Goal: Transaction & Acquisition: Obtain resource

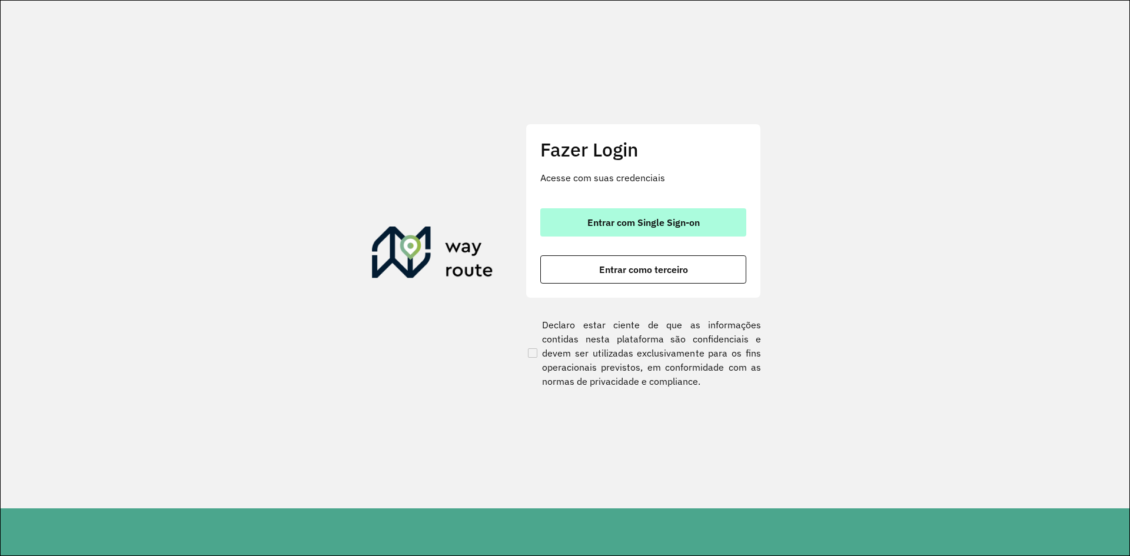
click at [696, 227] on span "Entrar com Single Sign-on" at bounding box center [644, 222] width 112 height 9
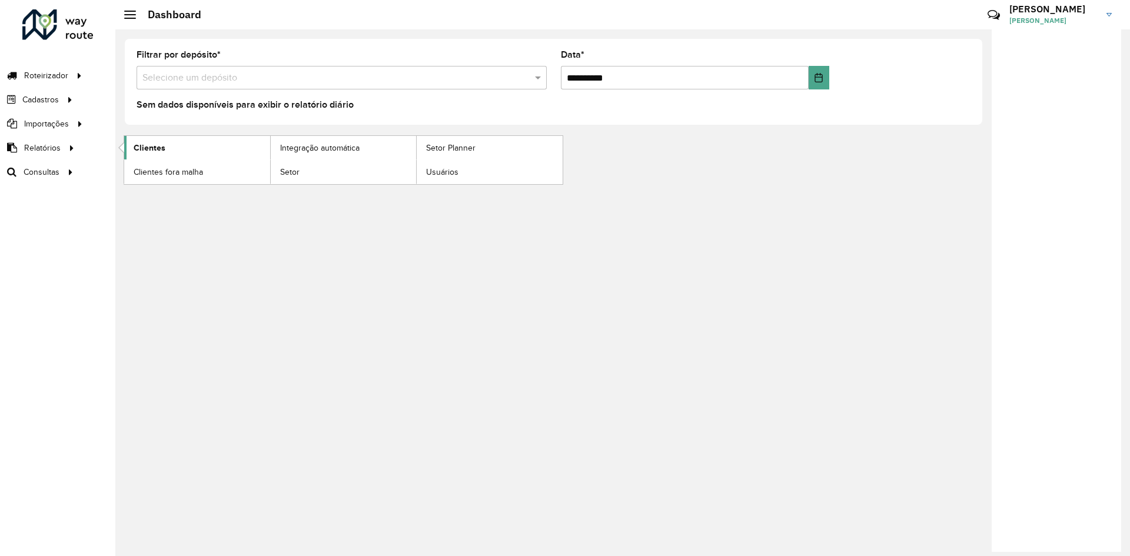
click at [160, 142] on span "Clientes" at bounding box center [150, 148] width 32 height 12
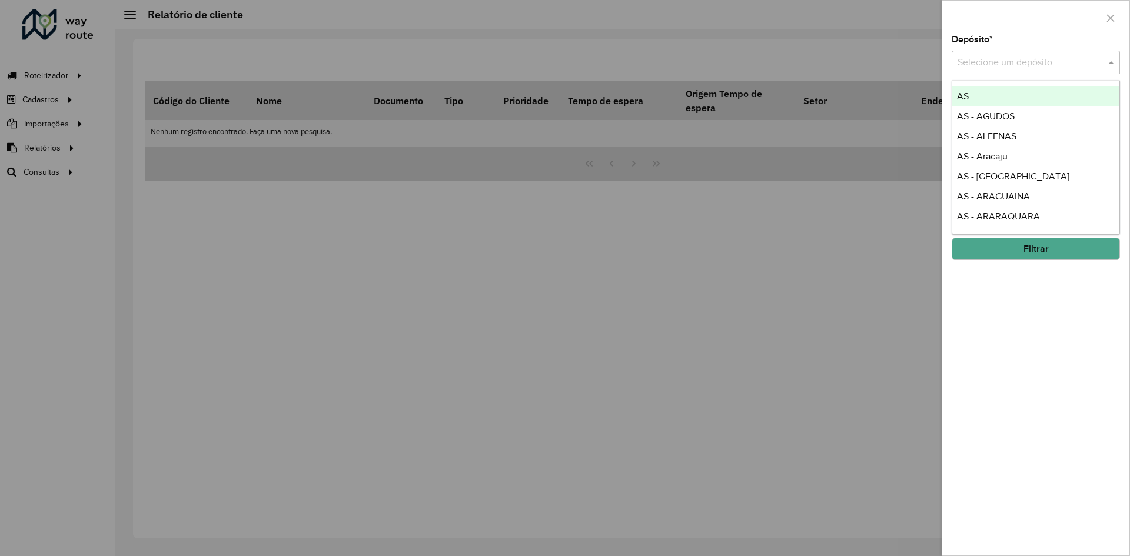
click at [1109, 58] on span at bounding box center [1113, 62] width 15 height 14
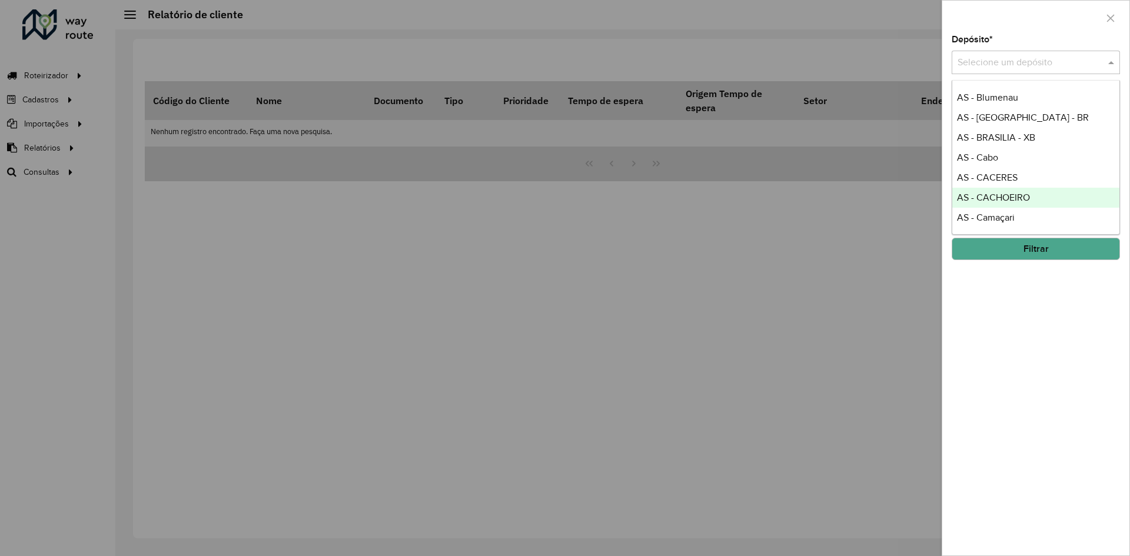
scroll to position [412, 0]
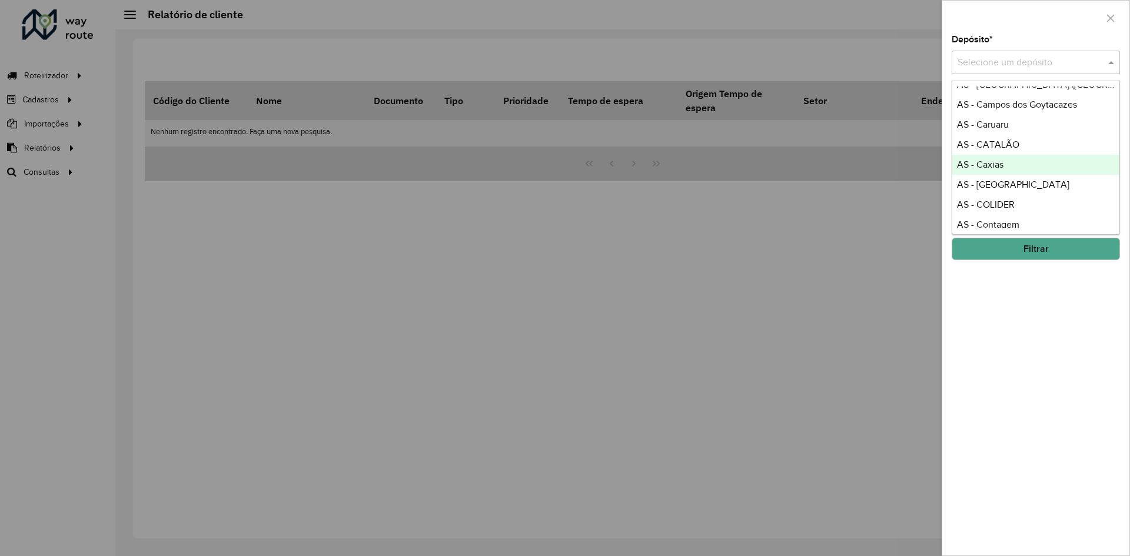
click at [1000, 57] on input "text" at bounding box center [1024, 63] width 133 height 14
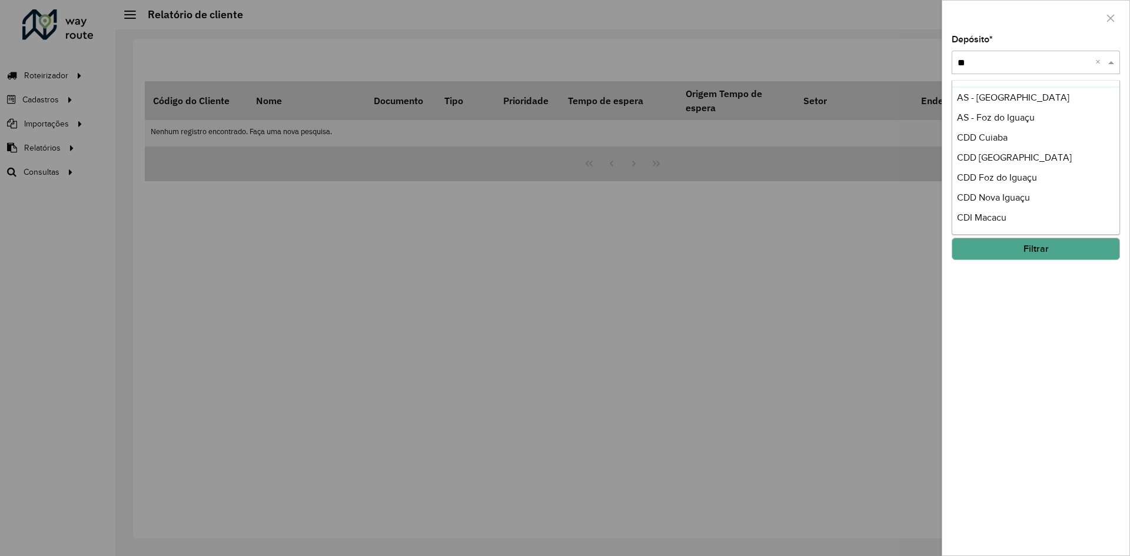
scroll to position [0, 0]
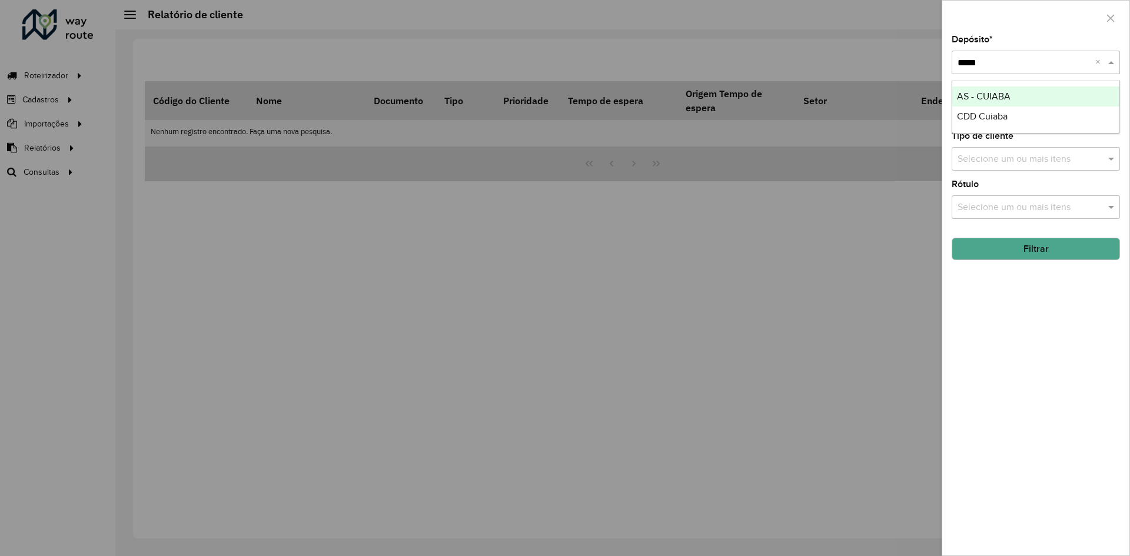
type input "******"
click at [1040, 121] on div "CDD Cuiaba" at bounding box center [1036, 117] width 167 height 20
click at [1076, 248] on button "Filtrar" at bounding box center [1036, 249] width 168 height 22
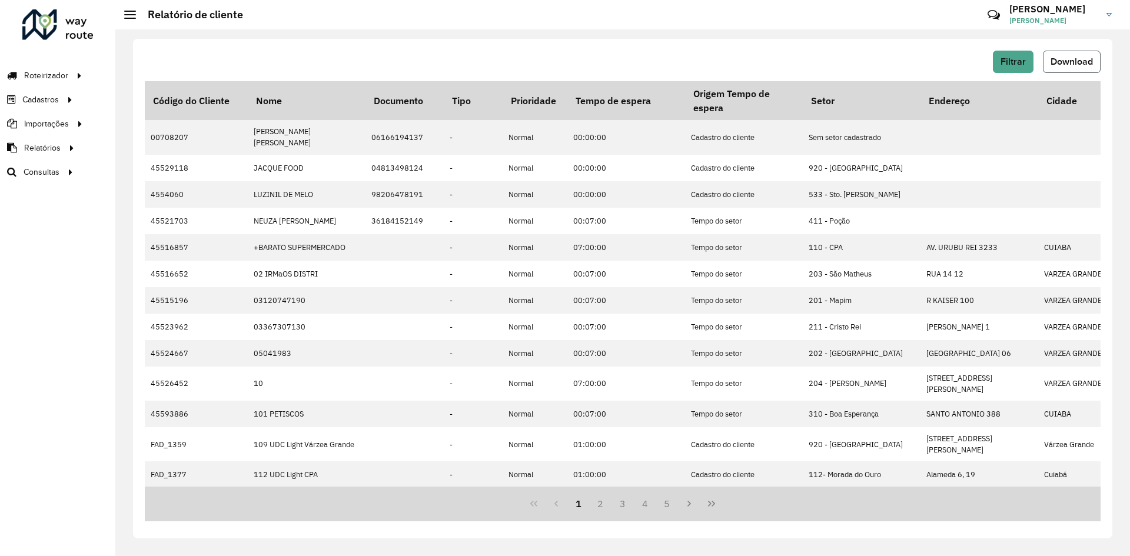
click at [1075, 56] on button "Download" at bounding box center [1072, 62] width 58 height 22
click at [861, 42] on div "Filtrar Download Código do Cliente Nome Documento Tipo Prioridade Tempo de espe…" at bounding box center [623, 289] width 980 height 500
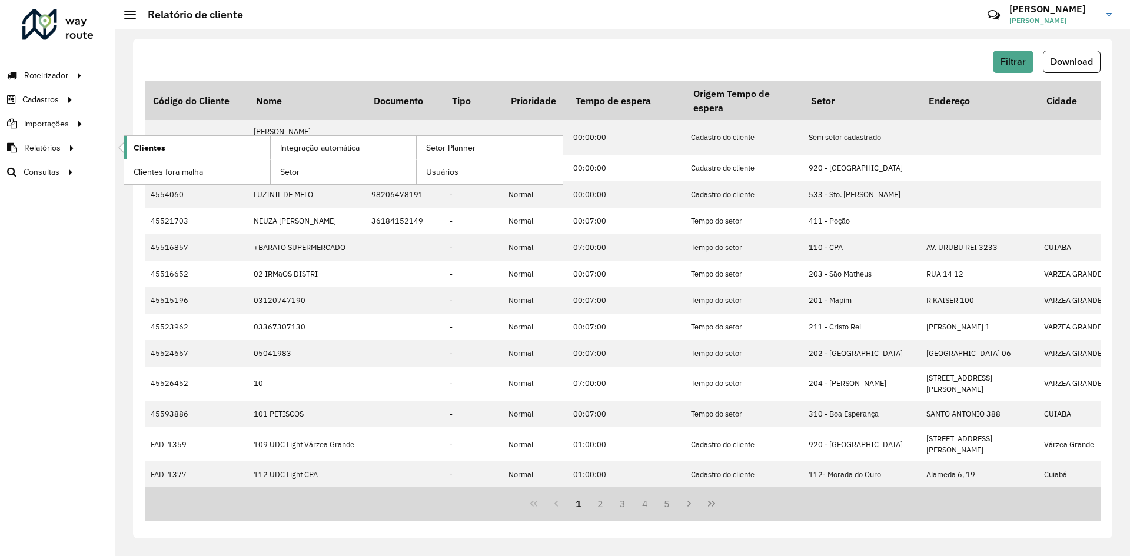
click at [204, 152] on link "Clientes" at bounding box center [197, 148] width 146 height 24
click at [160, 151] on span "Clientes" at bounding box center [150, 148] width 32 height 12
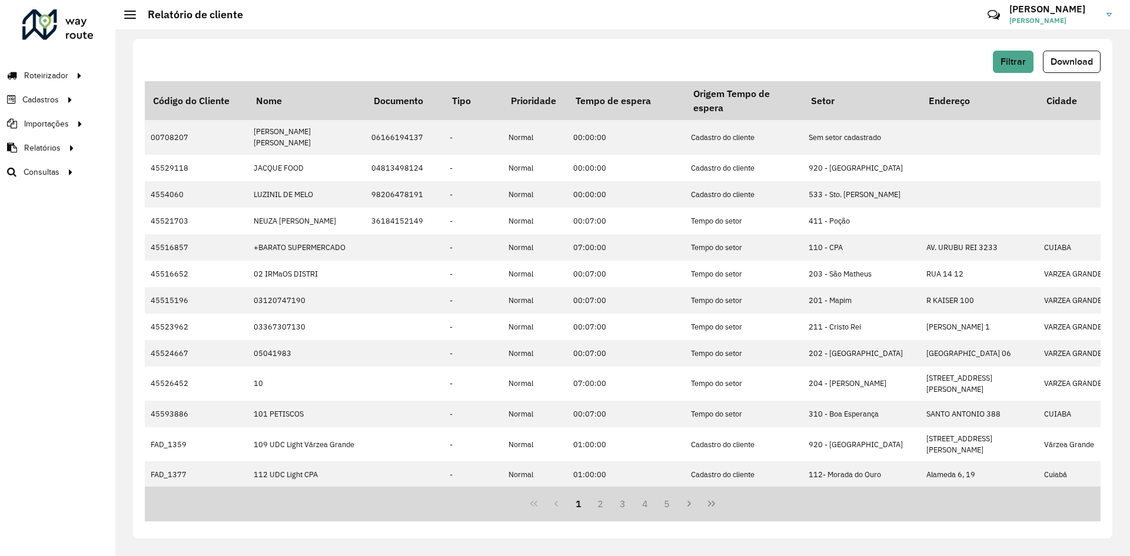
click at [380, 46] on div "Filtrar Download Código do Cliente Nome Documento Tipo Prioridade Tempo de espe…" at bounding box center [623, 289] width 980 height 500
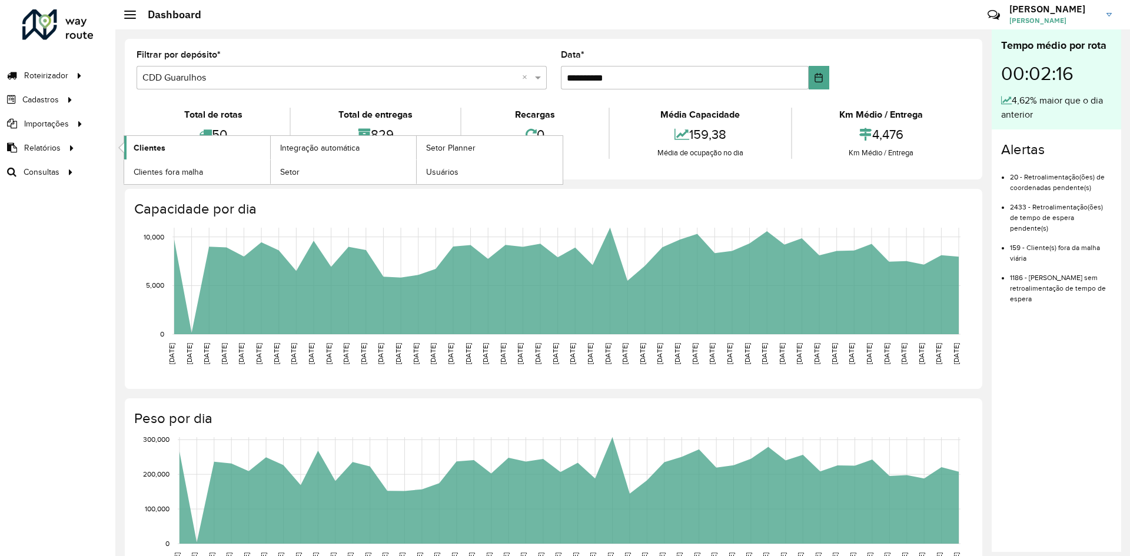
click at [169, 149] on link "Clientes" at bounding box center [197, 148] width 146 height 24
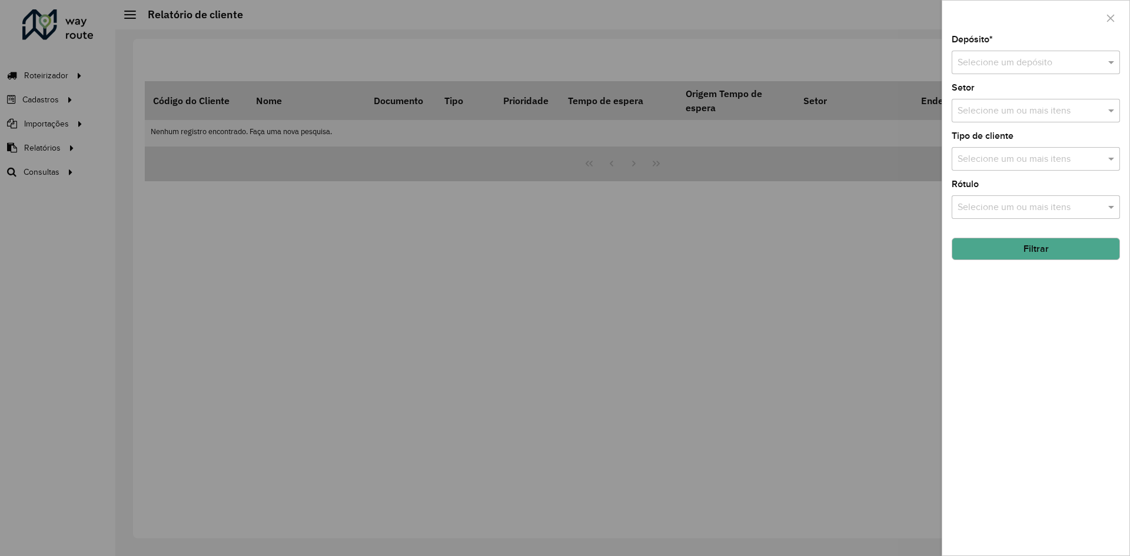
click at [1001, 54] on div "Selecione um depósito" at bounding box center [1036, 63] width 168 height 24
type input "****"
click at [1022, 115] on span "CDD Presidente [PERSON_NAME]" at bounding box center [1027, 116] width 140 height 10
click at [1044, 248] on button "Filtrar" at bounding box center [1036, 249] width 168 height 22
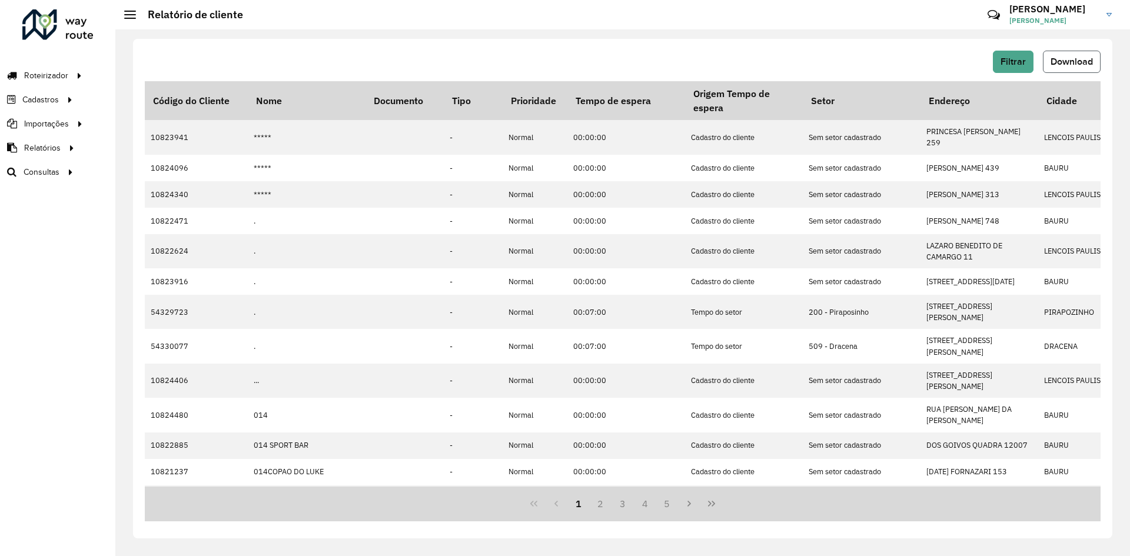
click at [1082, 66] on span "Download" at bounding box center [1072, 62] width 42 height 10
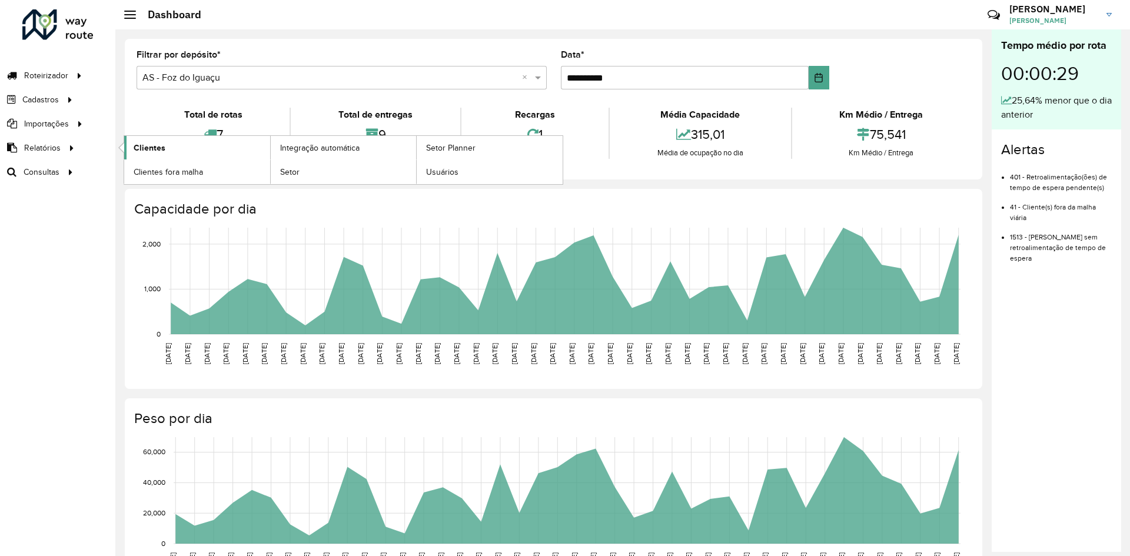
click at [141, 145] on span "Clientes" at bounding box center [150, 148] width 32 height 12
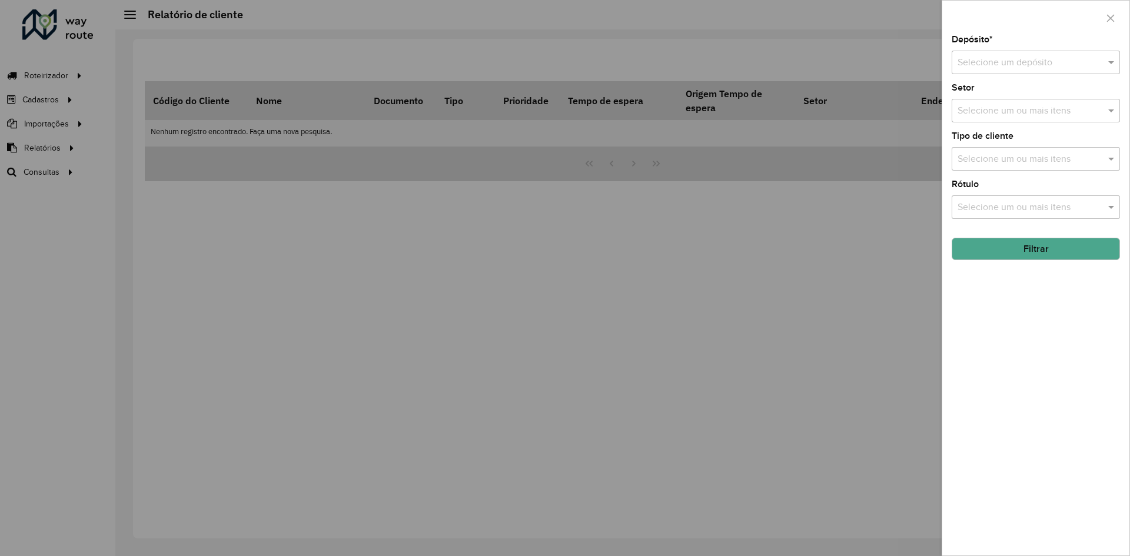
click at [1066, 402] on div "Depósito * Selecione um depósito Setor Selecione um ou mais itens Tipo de clien…" at bounding box center [1036, 295] width 187 height 520
click at [1050, 59] on input "text" at bounding box center [1024, 63] width 133 height 14
type input "******"
click at [1002, 117] on span "CDD Pavuna" at bounding box center [983, 116] width 52 height 10
click at [1041, 252] on button "Filtrar" at bounding box center [1036, 249] width 168 height 22
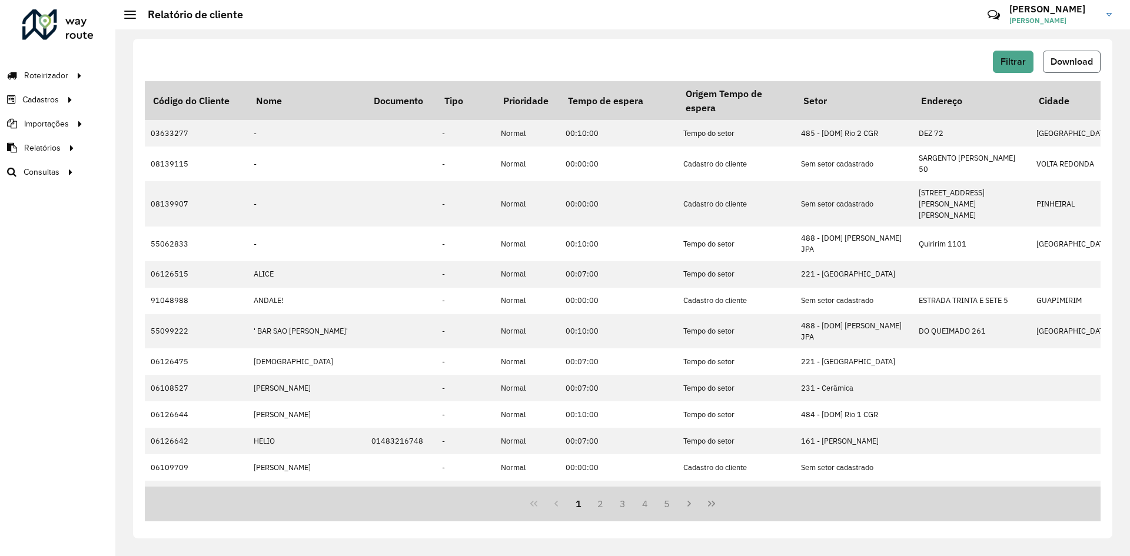
click at [1059, 56] on button "Download" at bounding box center [1072, 62] width 58 height 22
drag, startPoint x: 752, startPoint y: 14, endPoint x: 843, endPoint y: 11, distance: 90.7
click at [752, 14] on hb-header "Relatório de cliente Críticas? Dúvidas? Elogios? Sugestões? Entre em contato co…" at bounding box center [622, 14] width 1015 height 29
click at [797, 22] on hb-header "Relatório de cliente Críticas? Dúvidas? Elogios? Sugestões? Entre em contato co…" at bounding box center [622, 14] width 1015 height 29
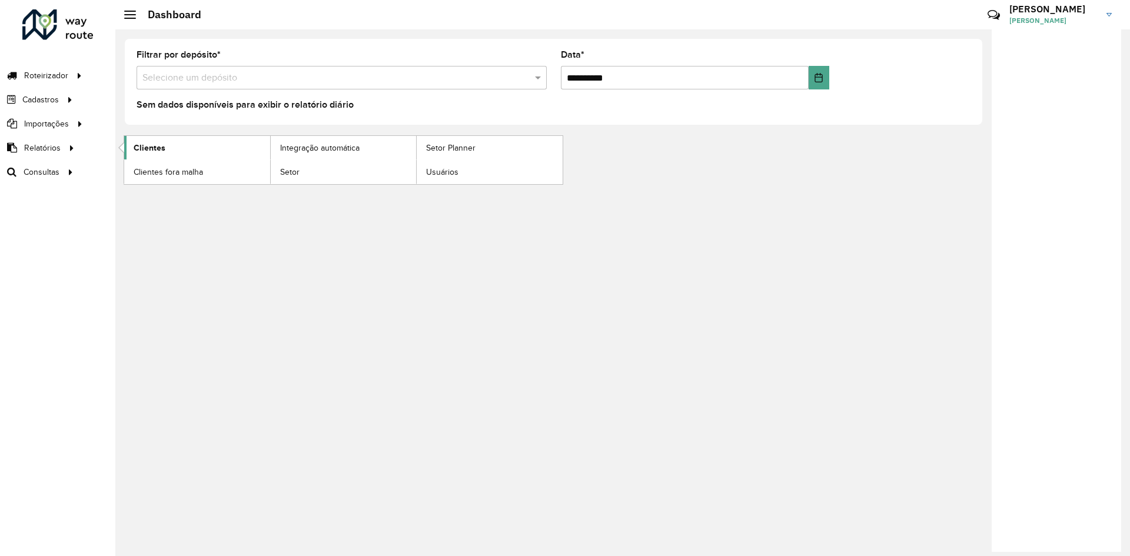
click at [185, 150] on link "Clientes" at bounding box center [197, 148] width 146 height 24
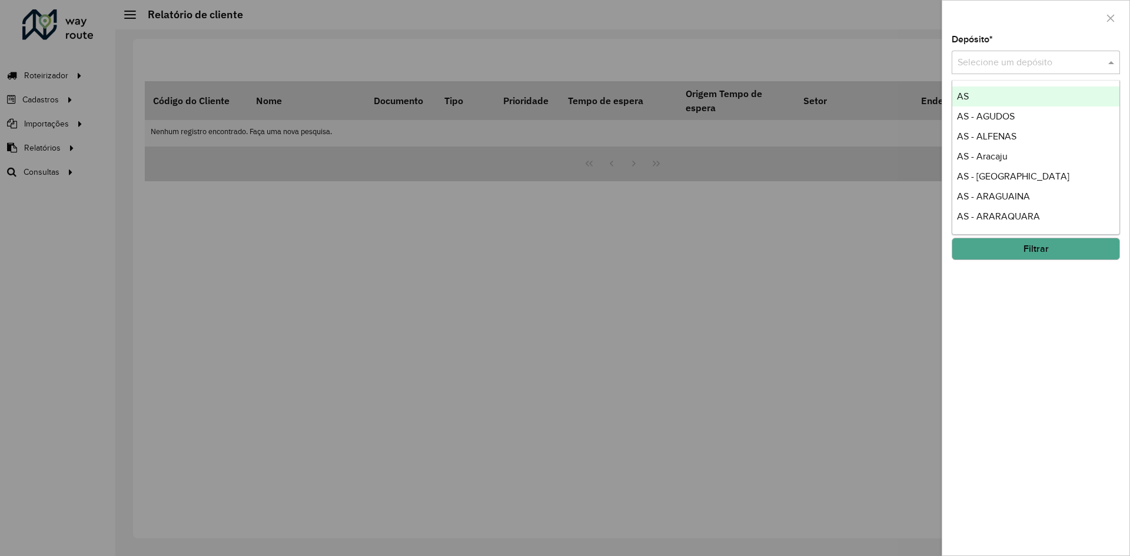
click at [997, 54] on div "Selecione um depósito" at bounding box center [1036, 63] width 168 height 24
type input "******"
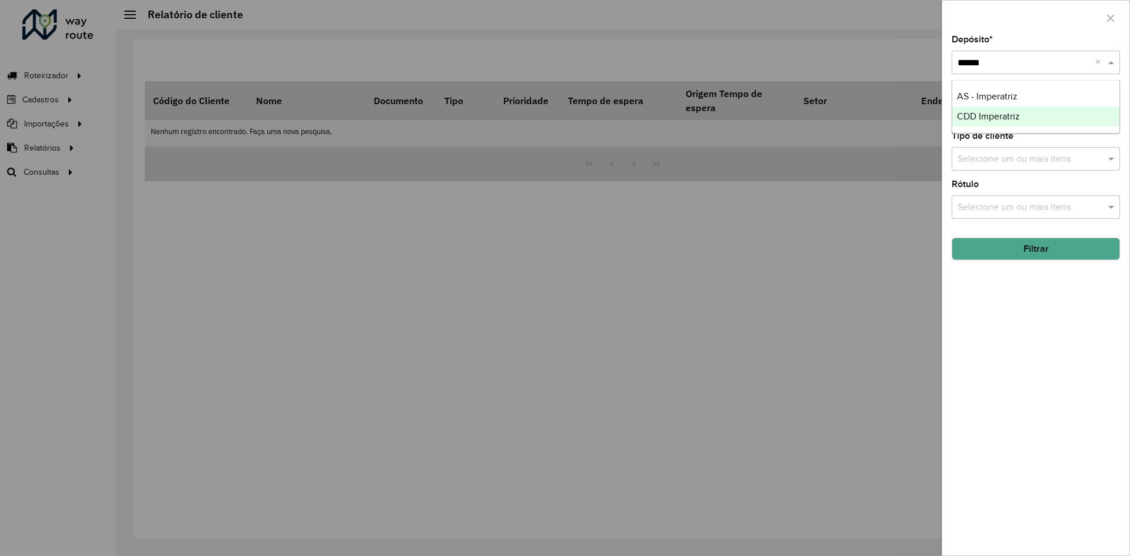
click at [981, 120] on span "CDD Imperatriz" at bounding box center [988, 116] width 63 height 10
click at [1017, 249] on button "Filtrar" at bounding box center [1036, 249] width 168 height 22
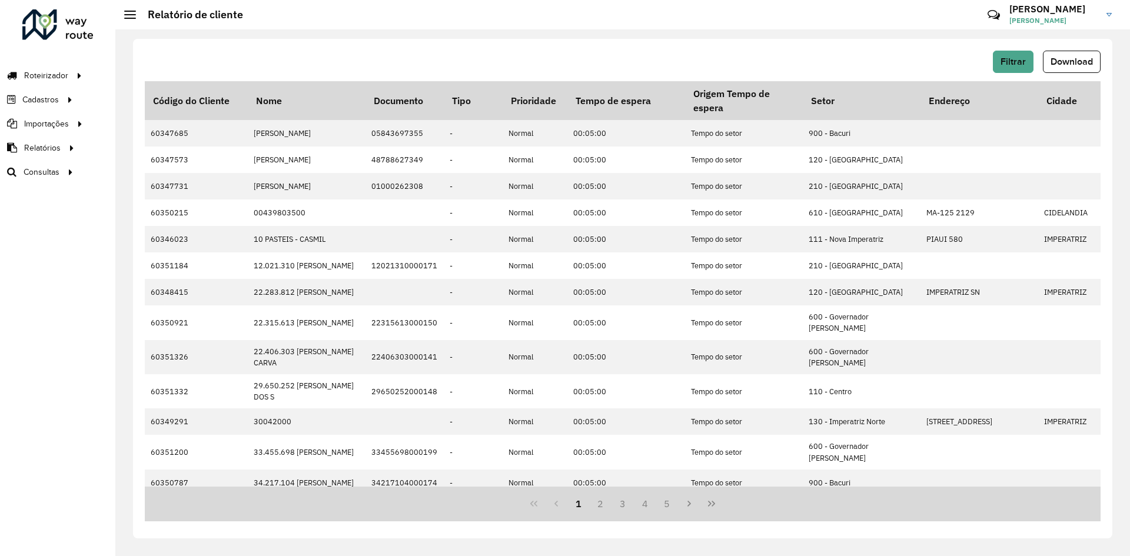
click at [812, 15] on hb-header "Relatório de cliente Críticas? Dúvidas? Elogios? Sugestões? Entre em contato co…" at bounding box center [622, 14] width 1015 height 29
click at [1052, 59] on span "Download" at bounding box center [1072, 62] width 42 height 10
click at [801, 17] on hb-header "Relatório de cliente Críticas? Dúvidas? Elogios? Sugestões? Entre em contato co…" at bounding box center [622, 14] width 1015 height 29
click at [524, 16] on hb-header "Relatório de cliente Críticas? Dúvidas? Elogios? Sugestões? Entre em contato co…" at bounding box center [622, 14] width 1015 height 29
